Goal: Task Accomplishment & Management: Use online tool/utility

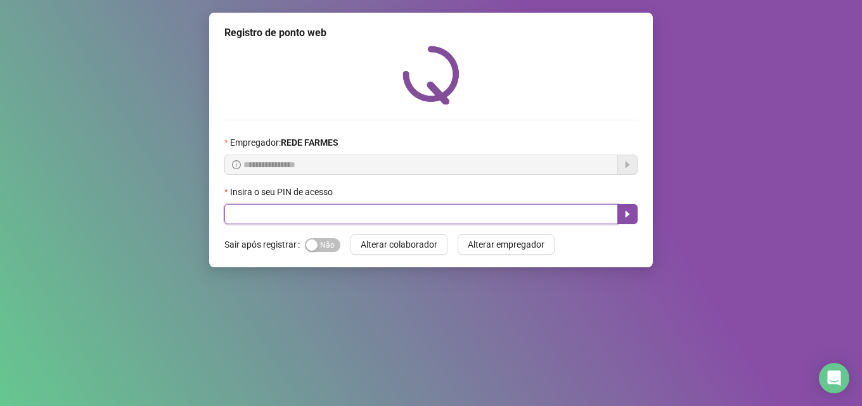
click at [358, 212] on input "text" at bounding box center [420, 214] width 393 height 20
type input "*****"
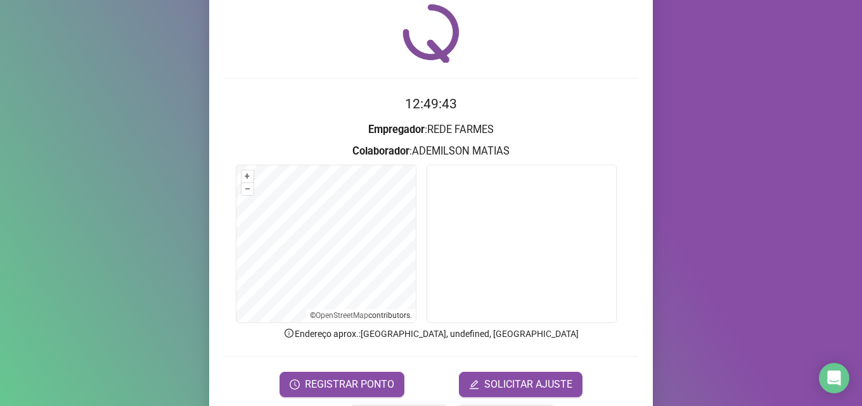
scroll to position [89, 0]
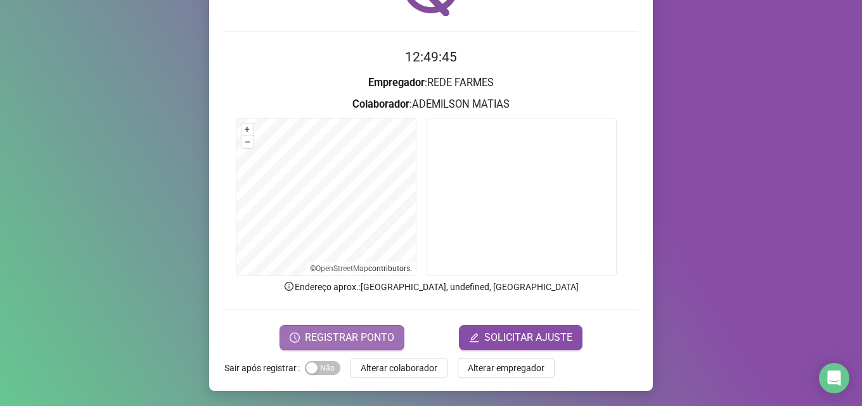
click at [380, 334] on span "REGISTRAR PONTO" at bounding box center [349, 337] width 89 height 15
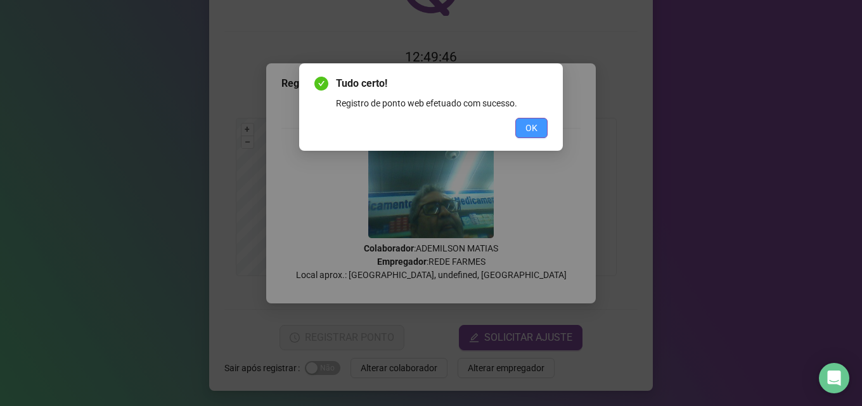
click at [537, 127] on span "OK" at bounding box center [531, 128] width 12 height 14
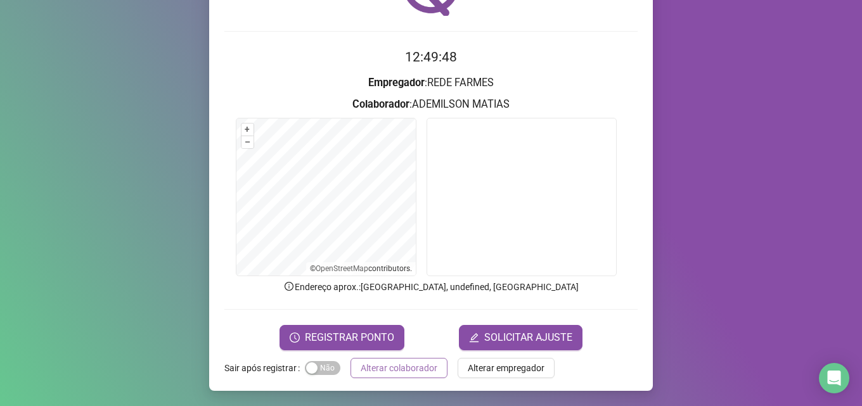
click at [406, 368] on span "Alterar colaborador" at bounding box center [399, 368] width 77 height 14
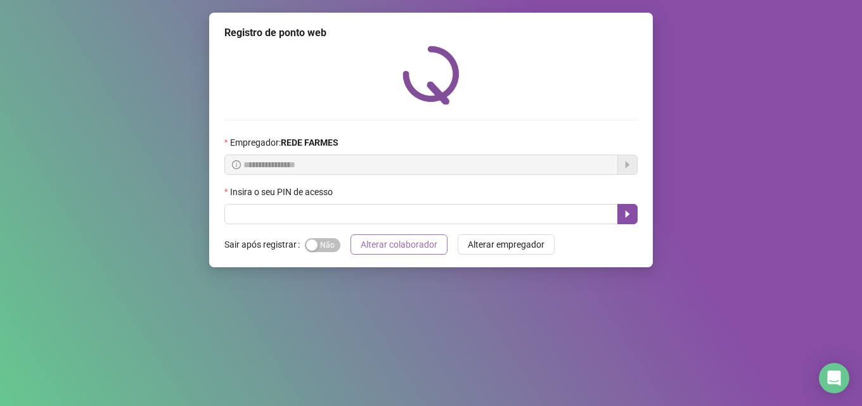
scroll to position [0, 0]
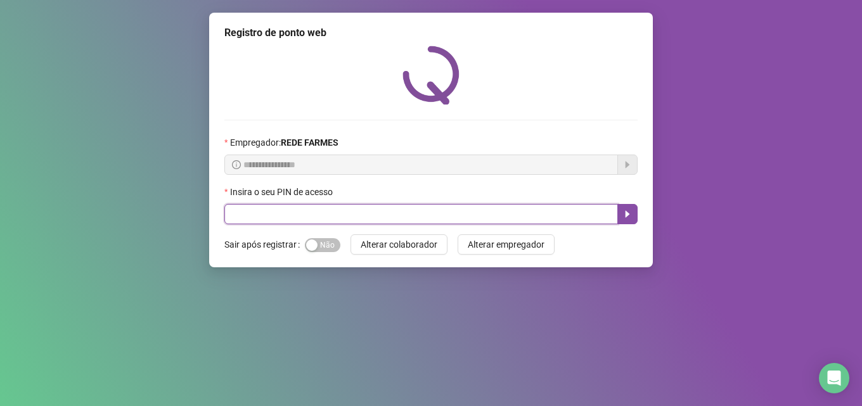
click at [340, 209] on input "text" at bounding box center [420, 214] width 393 height 20
type input "*****"
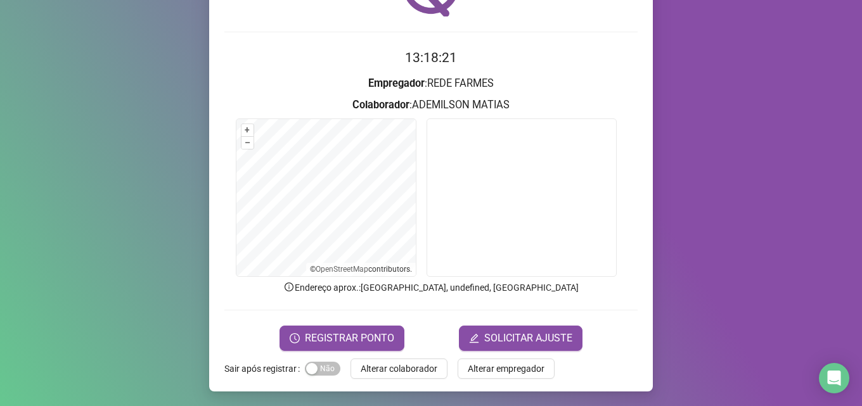
scroll to position [89, 0]
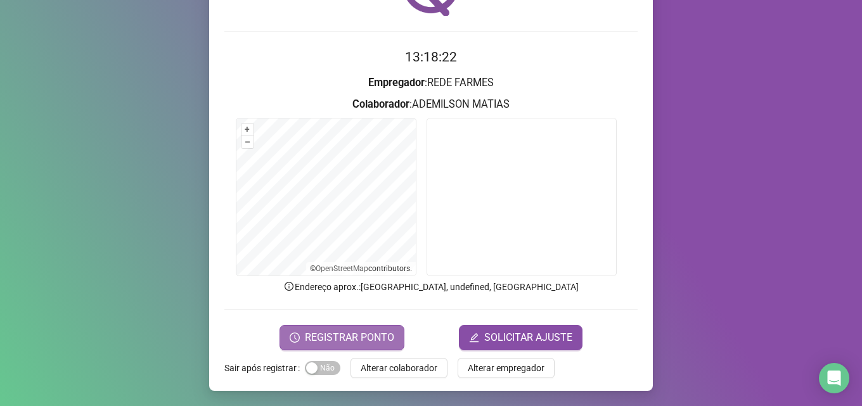
click at [349, 337] on span "REGISTRAR PONTO" at bounding box center [349, 337] width 89 height 15
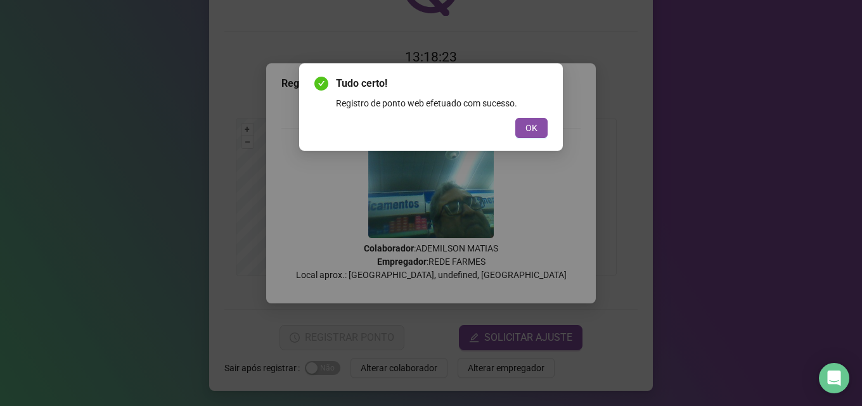
drag, startPoint x: 530, startPoint y: 128, endPoint x: 515, endPoint y: 180, distance: 54.1
click at [530, 127] on span "OK" at bounding box center [531, 128] width 12 height 14
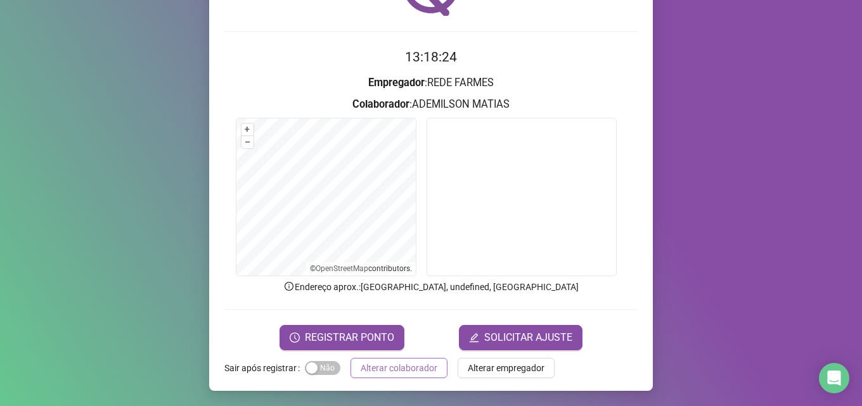
click at [418, 368] on span "Alterar colaborador" at bounding box center [399, 368] width 77 height 14
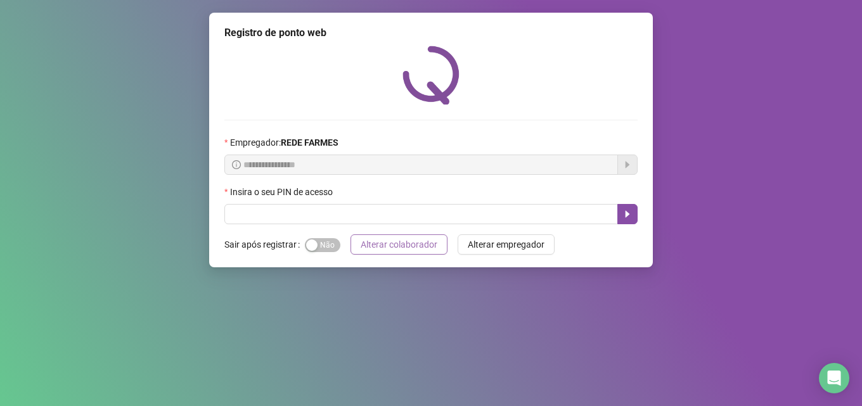
scroll to position [0, 0]
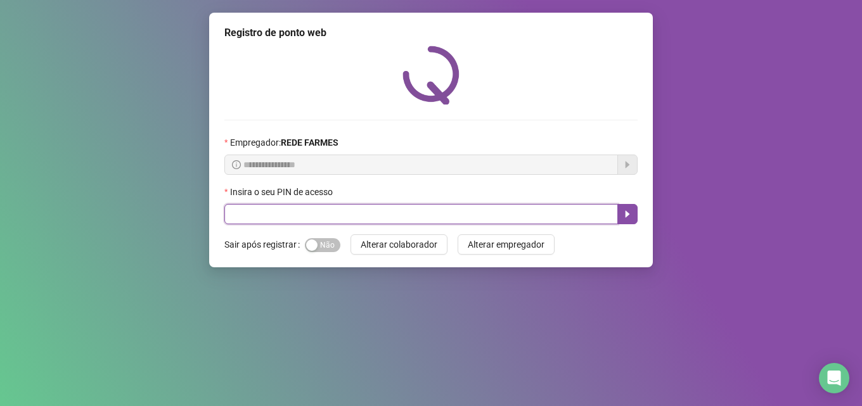
click at [261, 221] on input "text" at bounding box center [420, 214] width 393 height 20
type input "*****"
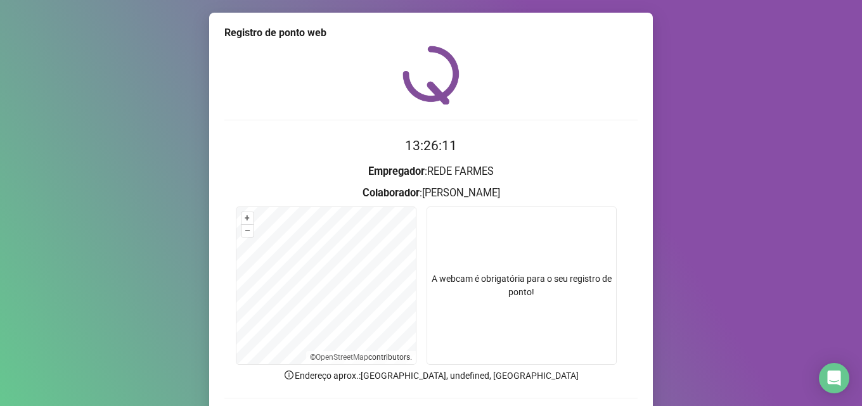
scroll to position [89, 0]
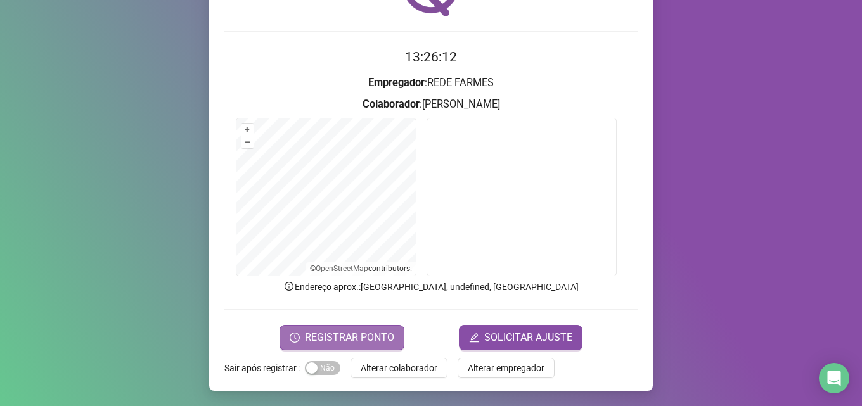
click at [343, 342] on span "REGISTRAR PONTO" at bounding box center [349, 337] width 89 height 15
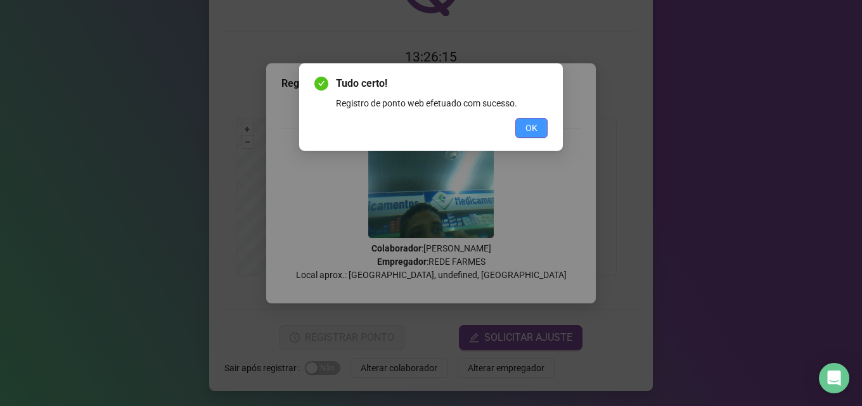
click at [518, 129] on button "OK" at bounding box center [531, 128] width 32 height 20
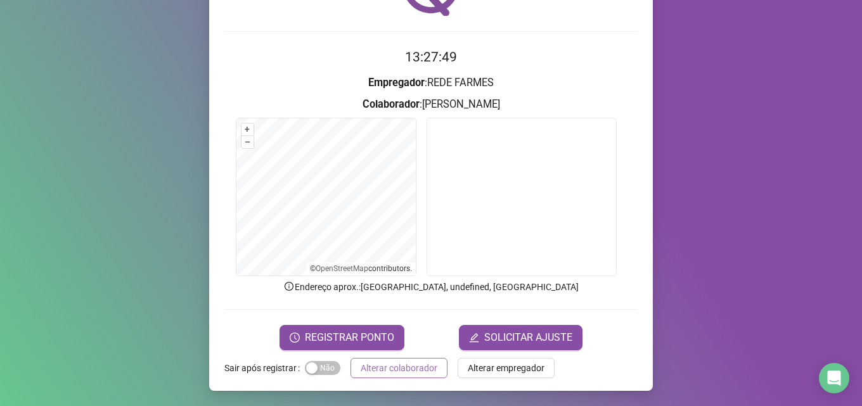
click at [409, 364] on span "Alterar colaborador" at bounding box center [399, 368] width 77 height 14
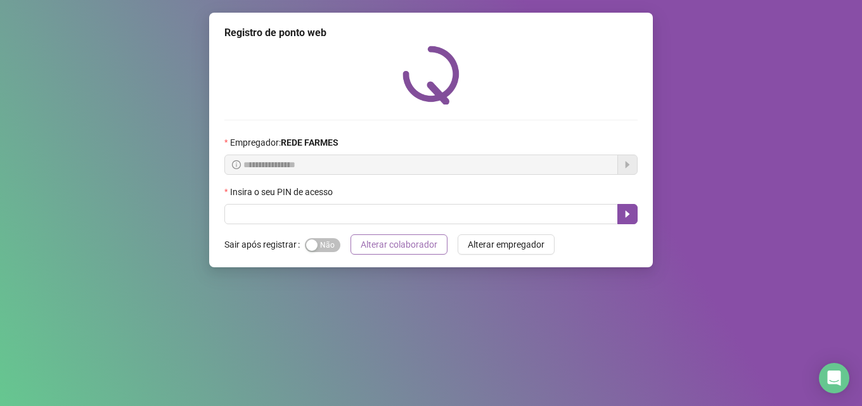
scroll to position [0, 0]
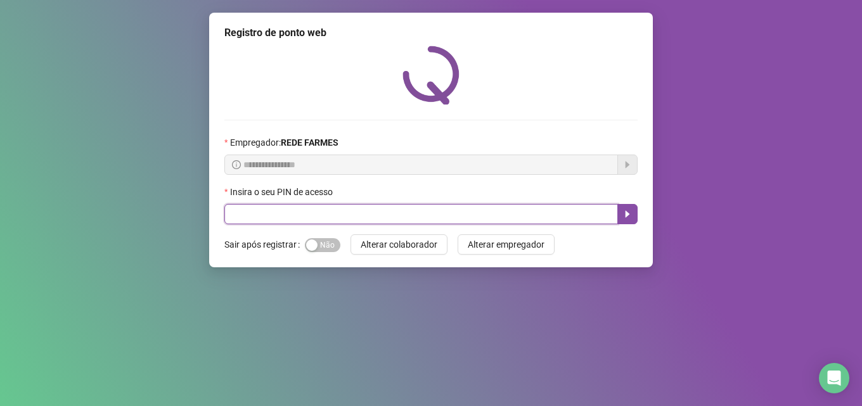
click at [360, 212] on input "text" at bounding box center [420, 214] width 393 height 20
type input "*****"
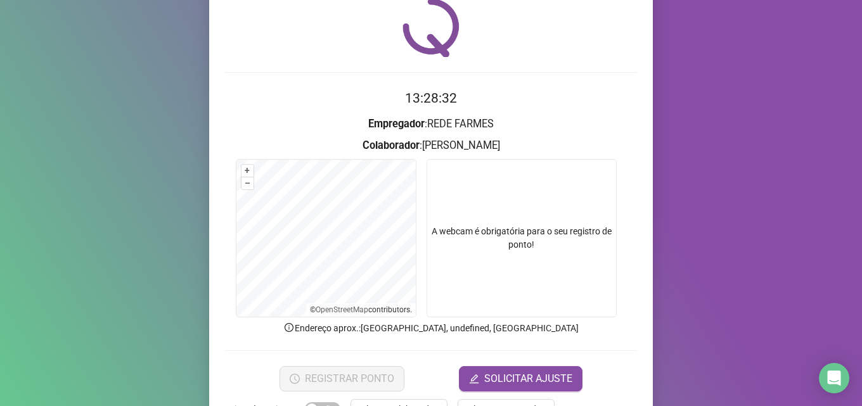
scroll to position [89, 0]
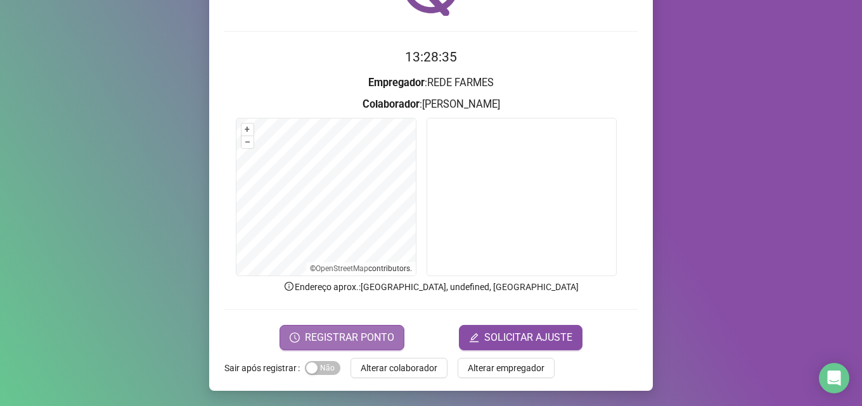
click at [350, 332] on span "REGISTRAR PONTO" at bounding box center [349, 337] width 89 height 15
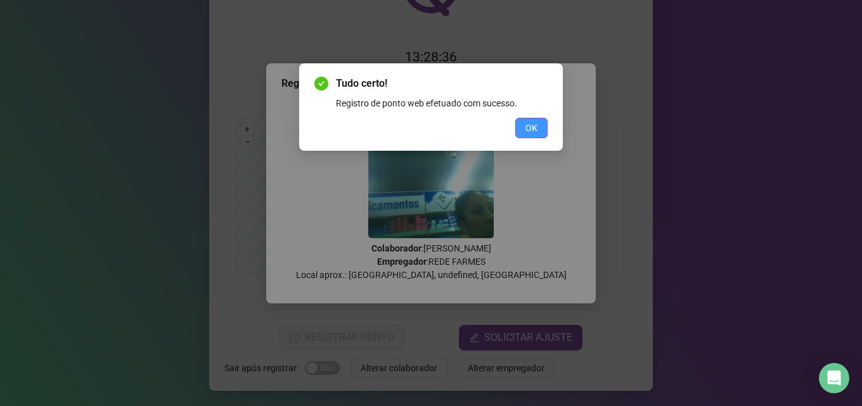
click at [537, 122] on span "OK" at bounding box center [531, 128] width 12 height 14
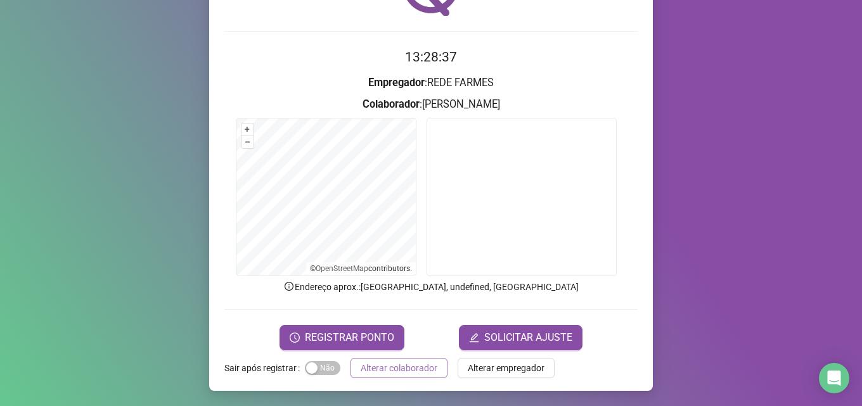
click at [373, 366] on span "Alterar colaborador" at bounding box center [399, 368] width 77 height 14
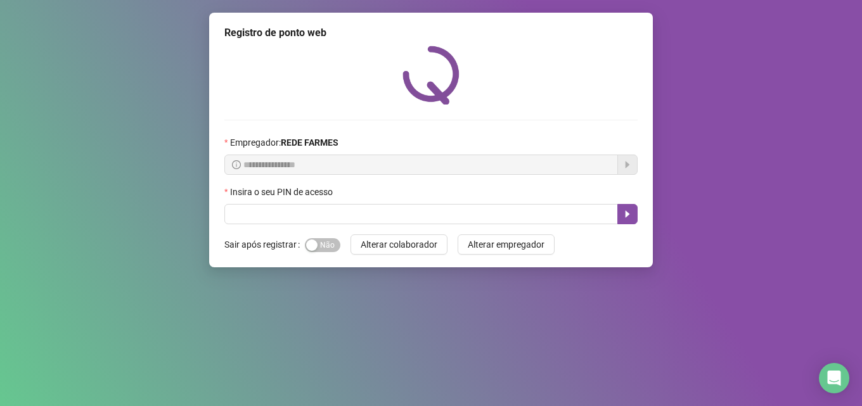
scroll to position [0, 0]
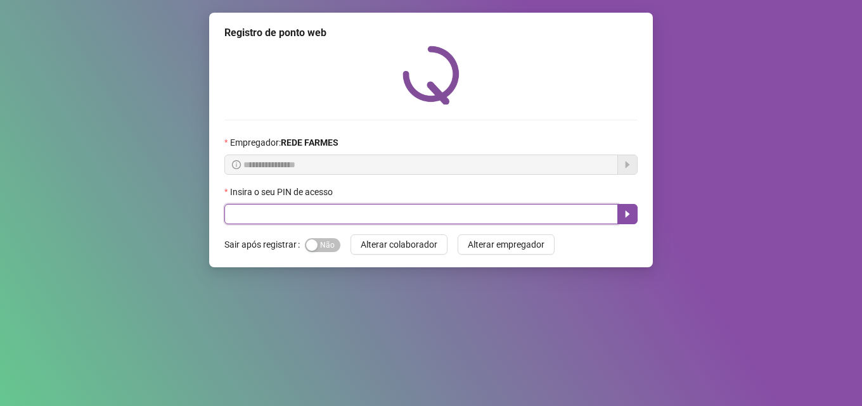
click at [376, 215] on input "text" at bounding box center [420, 214] width 393 height 20
type input "*****"
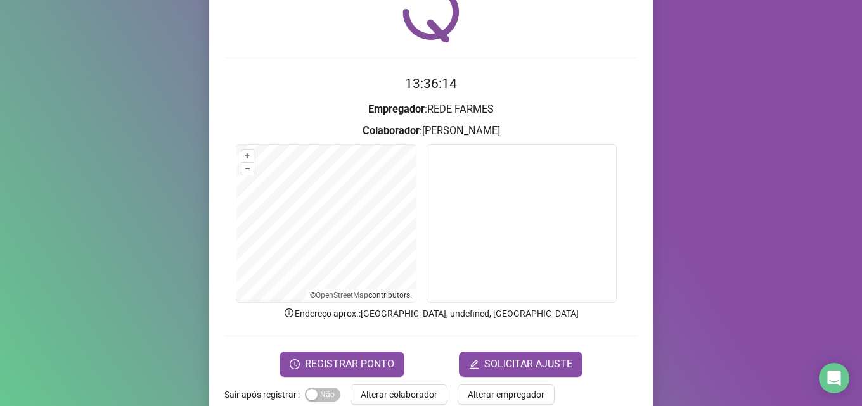
scroll to position [89, 0]
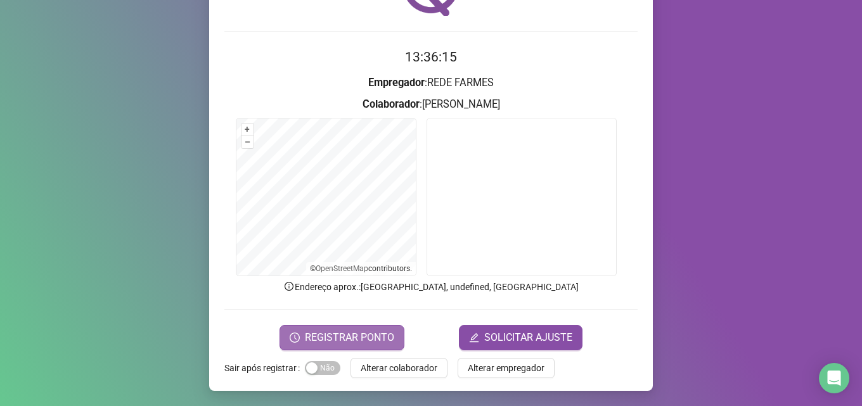
click at [321, 339] on span "REGISTRAR PONTO" at bounding box center [349, 337] width 89 height 15
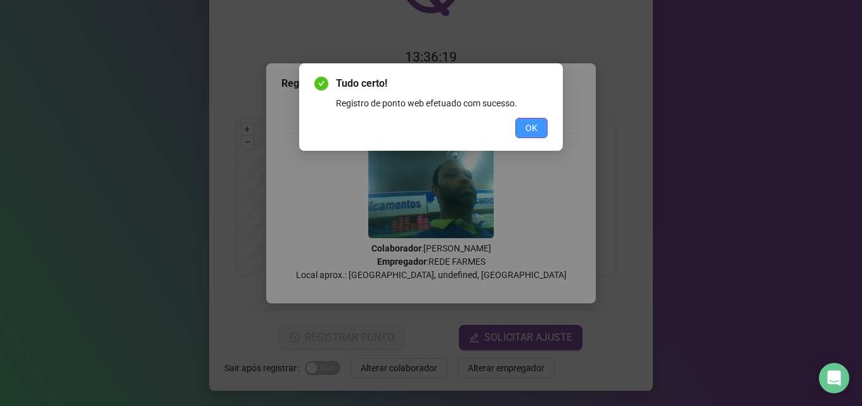
click at [523, 120] on button "OK" at bounding box center [531, 128] width 32 height 20
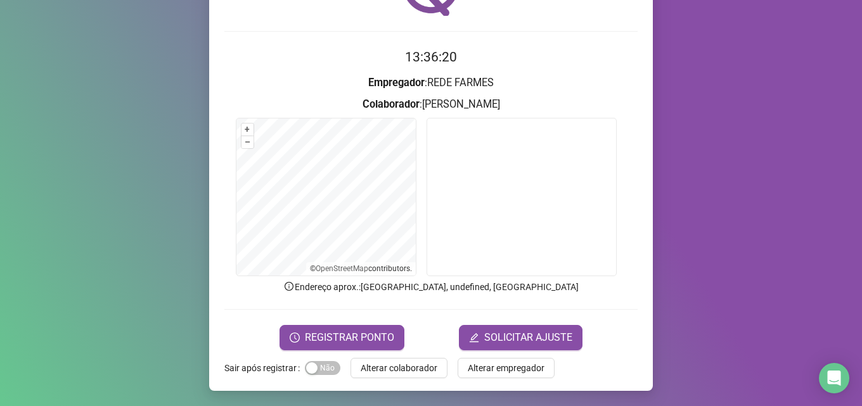
click at [427, 364] on span "Alterar colaborador" at bounding box center [399, 368] width 77 height 14
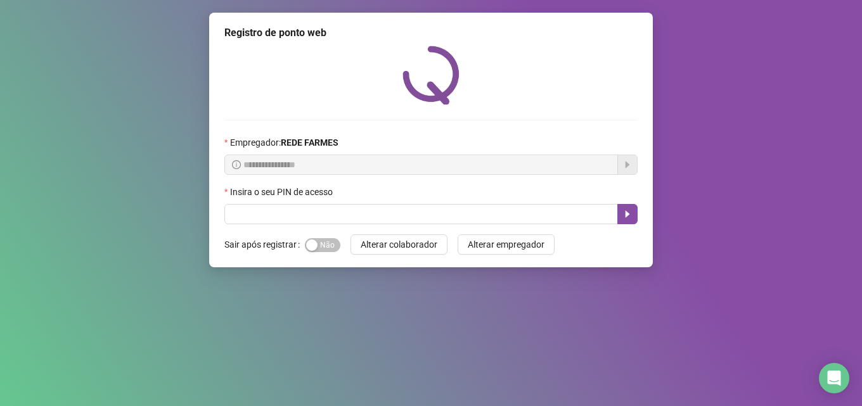
scroll to position [0, 0]
